Goal: Task Accomplishment & Management: Use online tool/utility

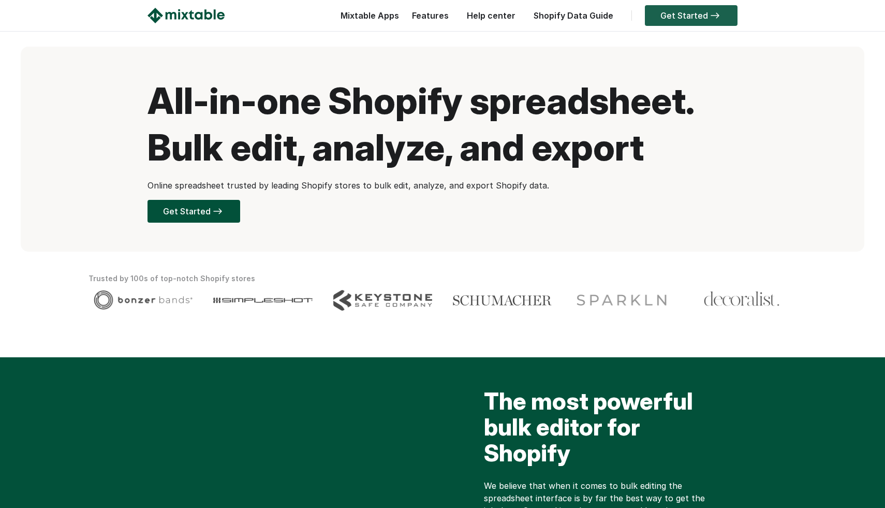
click at [698, 20] on link "Get Started" at bounding box center [691, 15] width 93 height 21
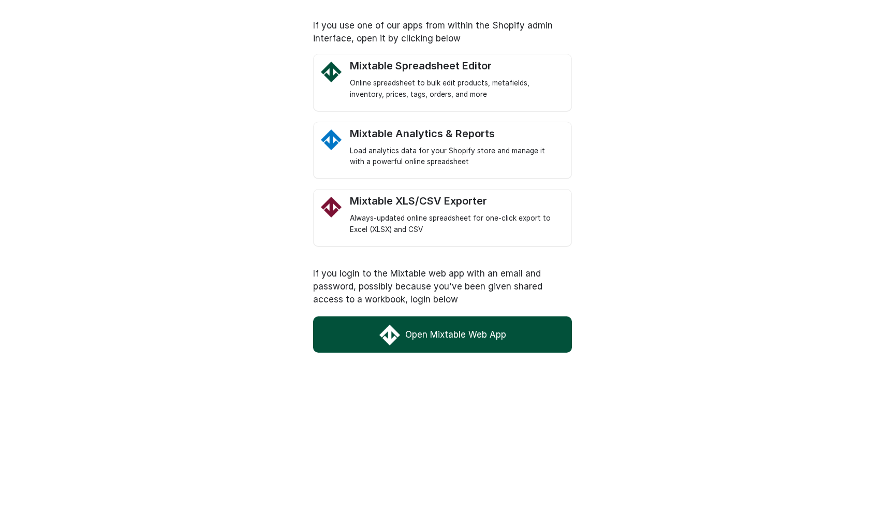
click at [385, 327] on img at bounding box center [389, 334] width 21 height 21
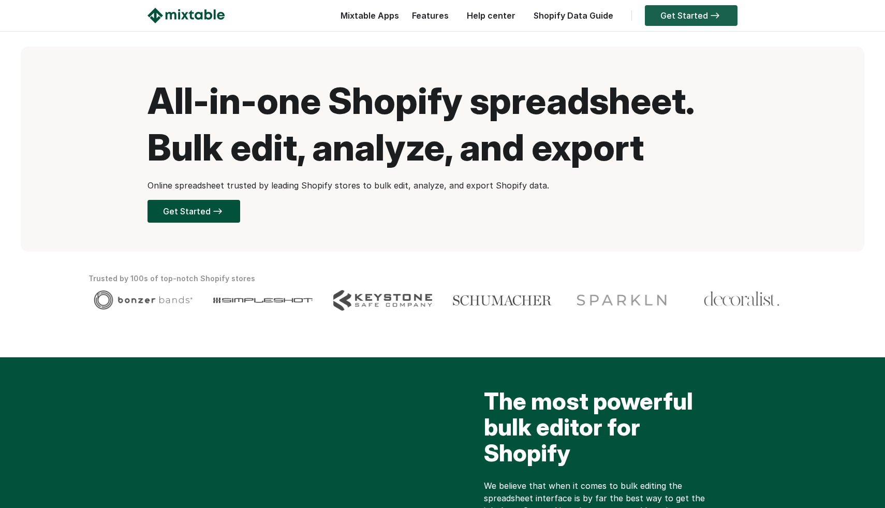
click at [684, 10] on link "Get Started" at bounding box center [691, 15] width 93 height 21
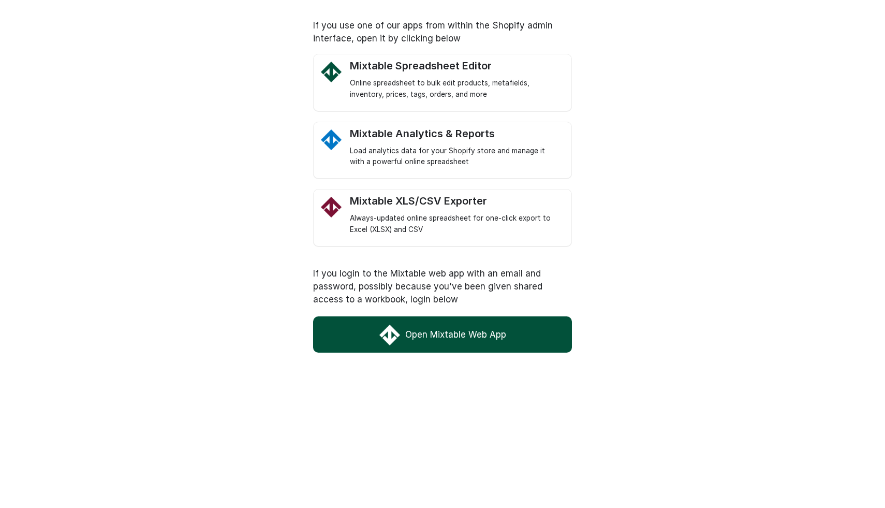
click at [421, 321] on link "Open Mixtable Web App" at bounding box center [442, 334] width 259 height 36
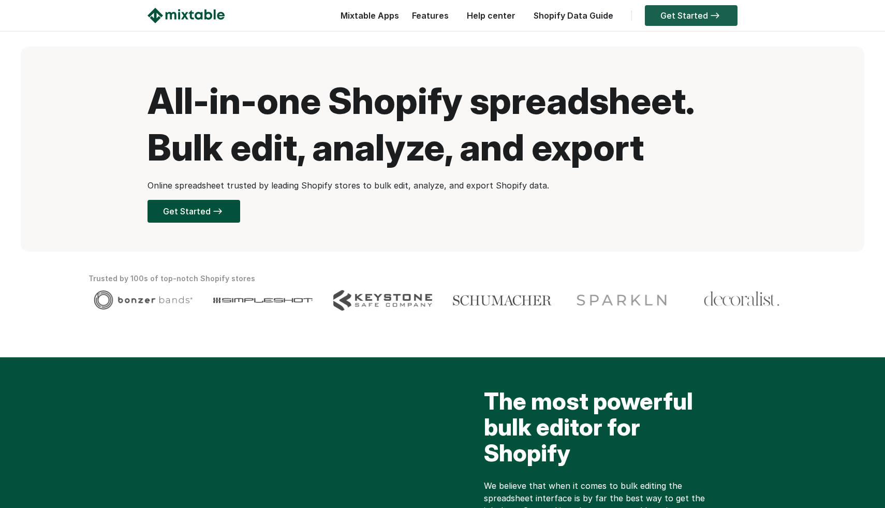
click at [677, 19] on link "Get Started" at bounding box center [691, 15] width 93 height 21
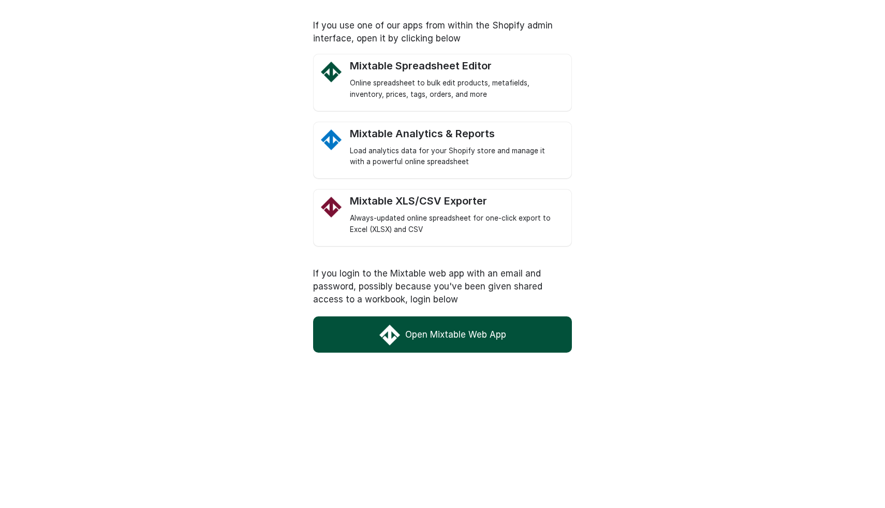
click at [427, 319] on link "Open Mixtable Web App" at bounding box center [442, 334] width 259 height 36
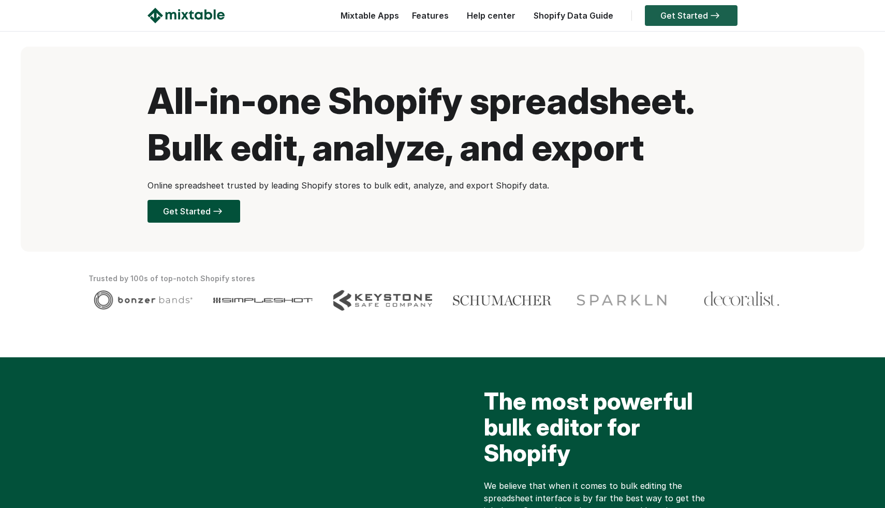
click at [710, 20] on link "Get Started" at bounding box center [691, 15] width 93 height 21
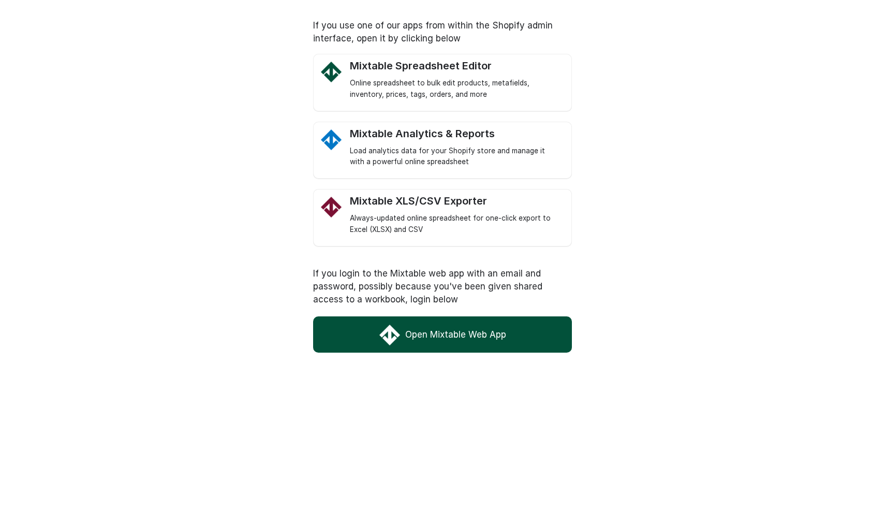
click at [418, 341] on link "Open Mixtable Web App" at bounding box center [442, 334] width 259 height 36
